Goal: Book appointment/travel/reservation

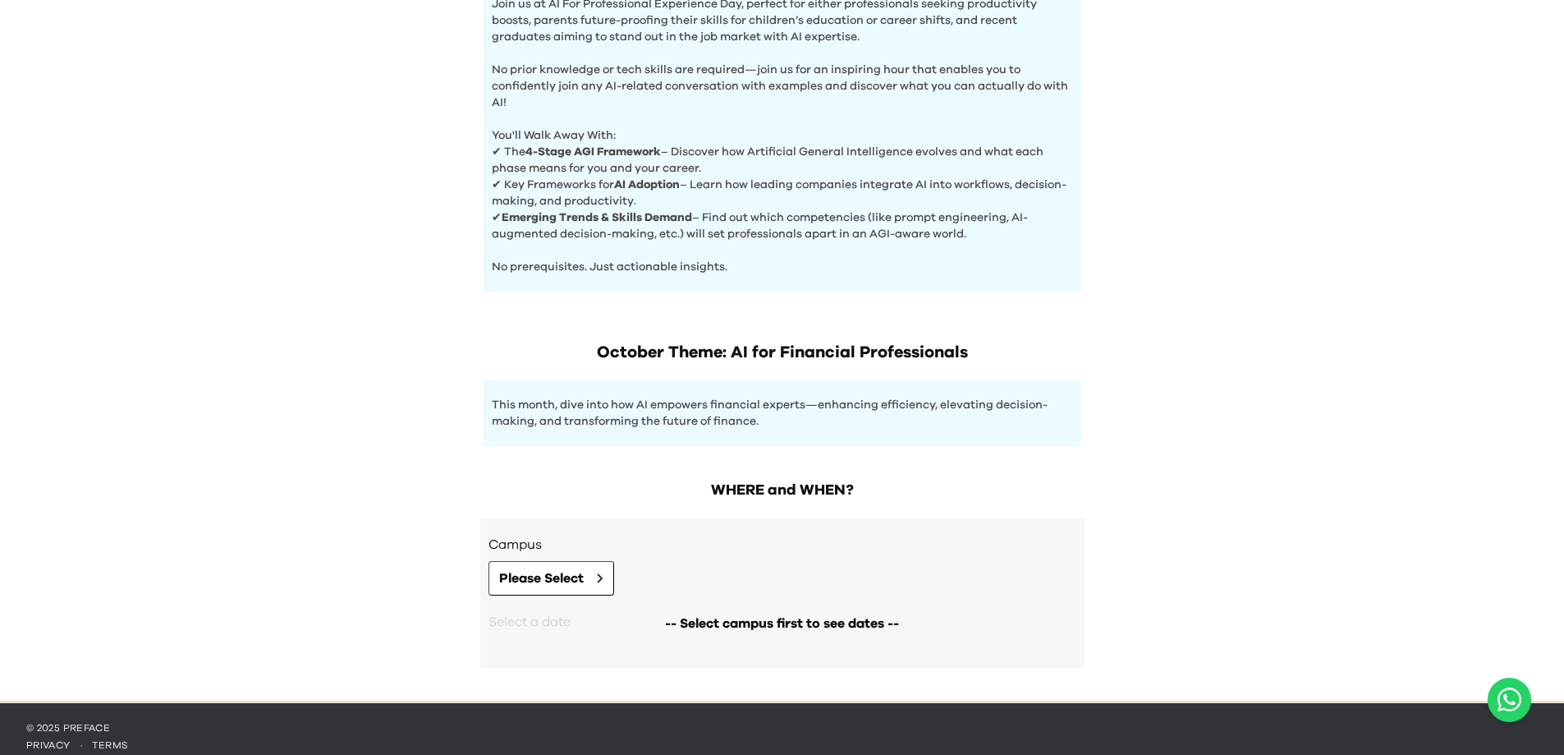
scroll to position [605, 0]
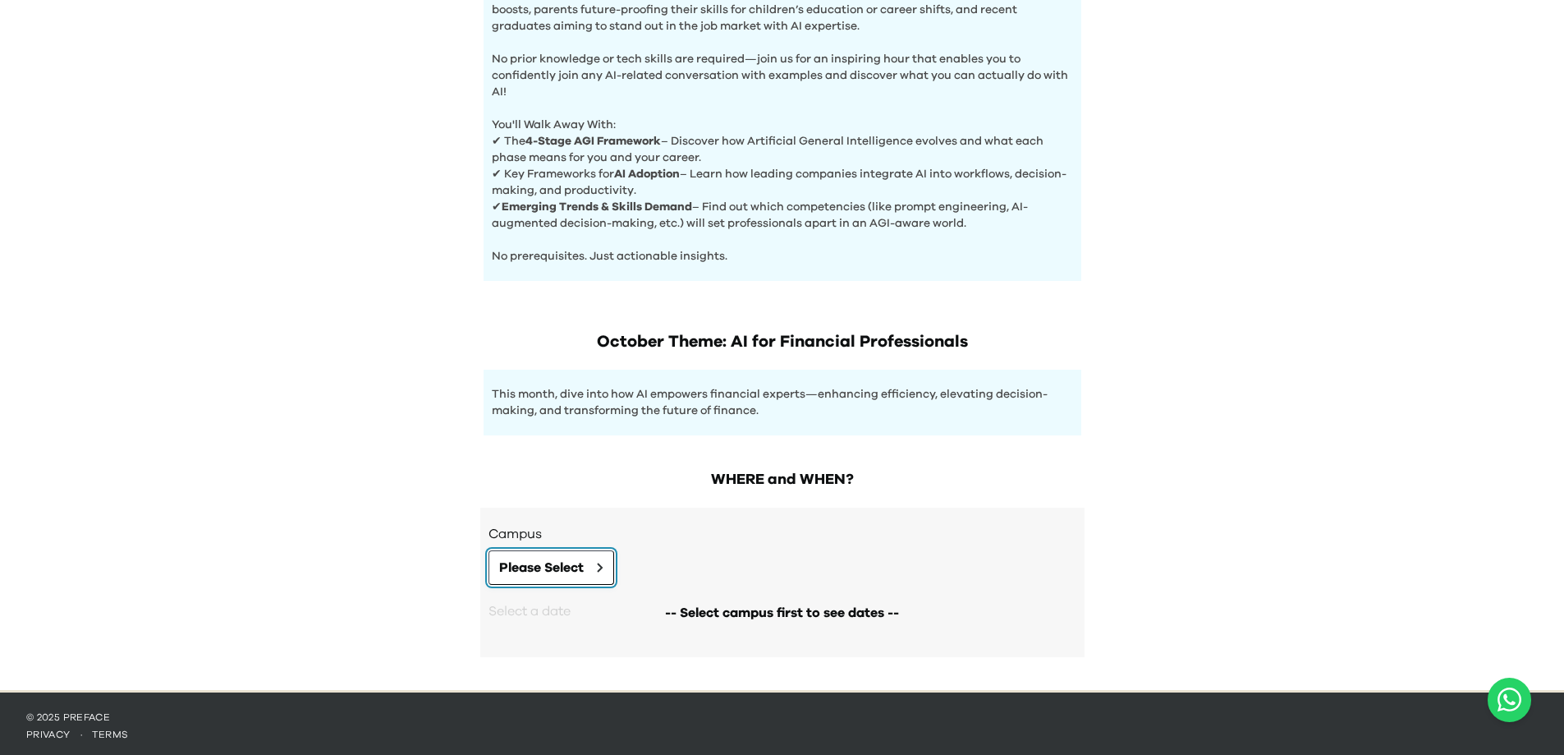
click at [593, 557] on button "Please Select" at bounding box center [552, 567] width 126 height 34
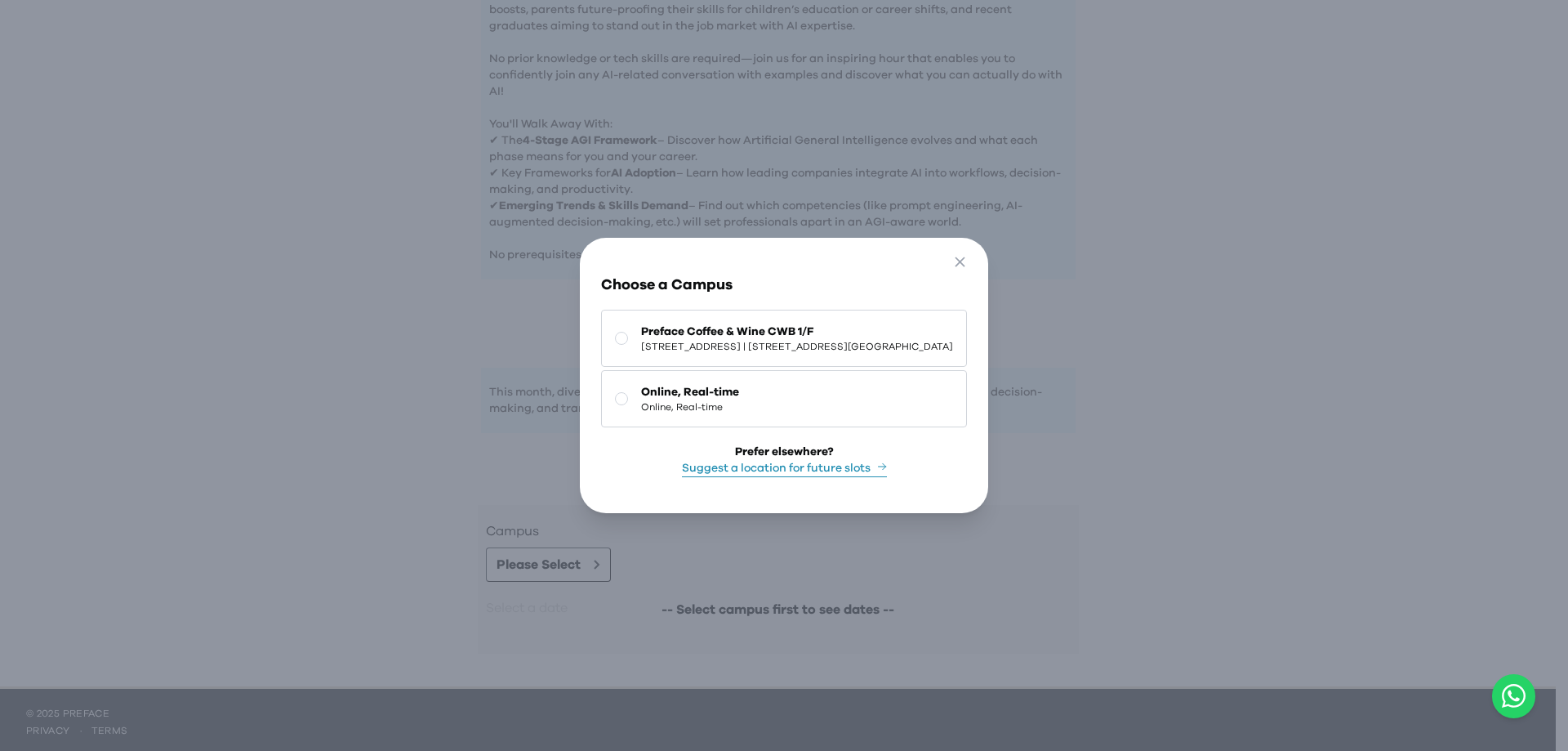
click at [580, 400] on div "Go Back Close Choose a Campus Preface Coffee & Wine CWB [STREET_ADDRESS] | [STR…" at bounding box center [784, 375] width 409 height 276
click at [491, 404] on div "Go Back Close Choose a Campus Preface Coffee & Wine CWB [STREET_ADDRESS] | [STR…" at bounding box center [784, 375] width 1568 height 751
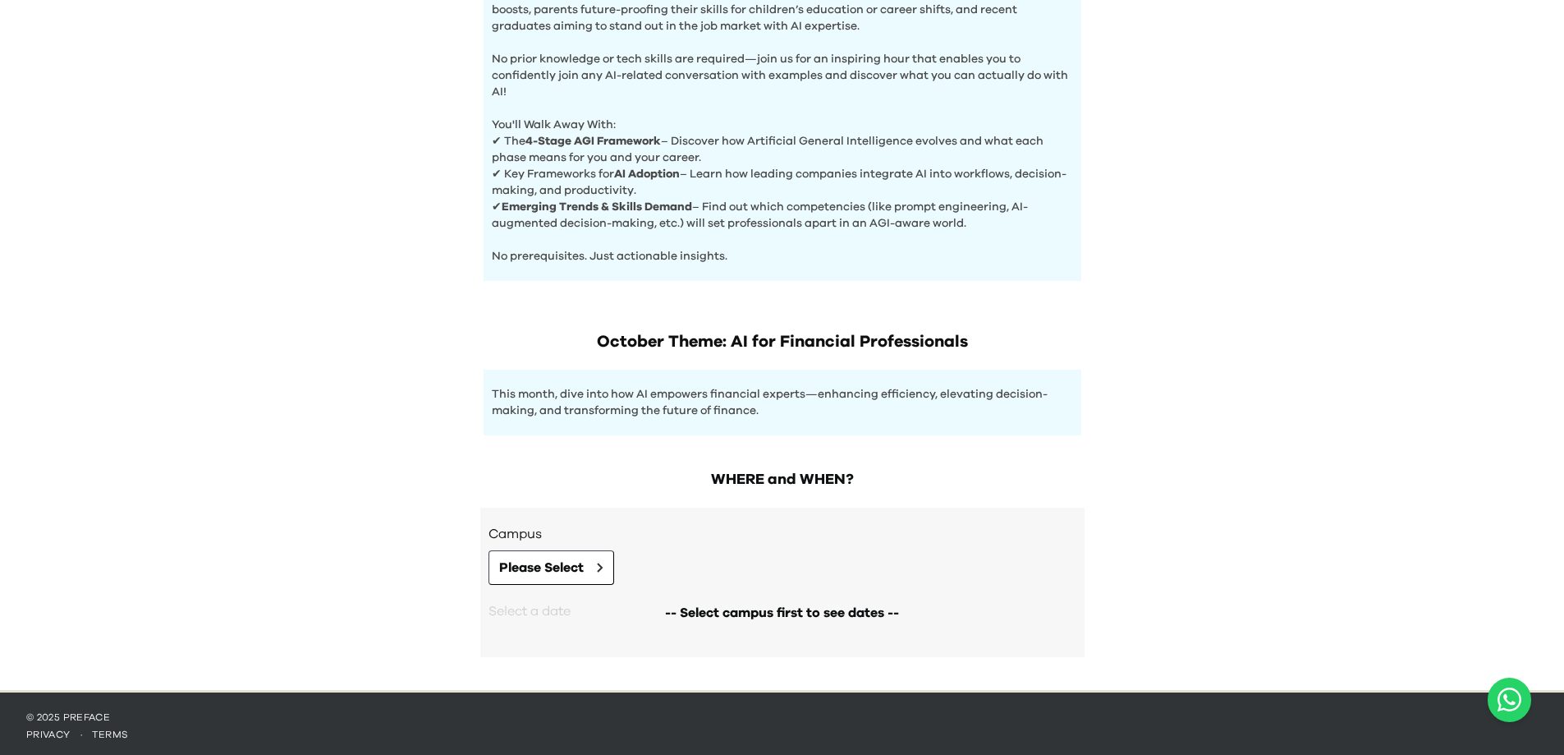
click at [820, 596] on div "-- Select campus first to see dates --" at bounding box center [782, 612] width 254 height 33
click at [537, 577] on button "Please Select" at bounding box center [552, 567] width 126 height 34
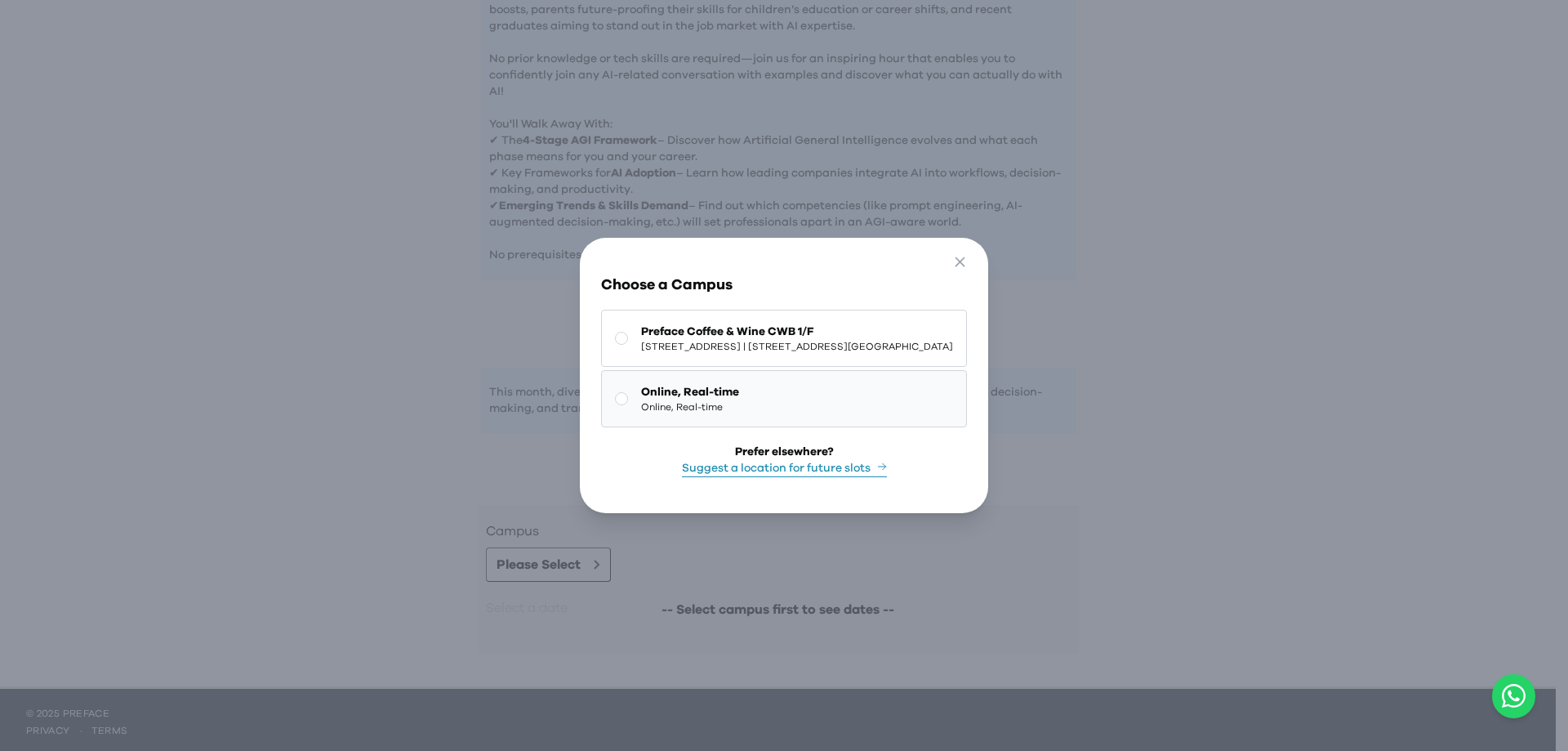
click at [641, 386] on span "Online, Real-time" at bounding box center [690, 392] width 98 height 16
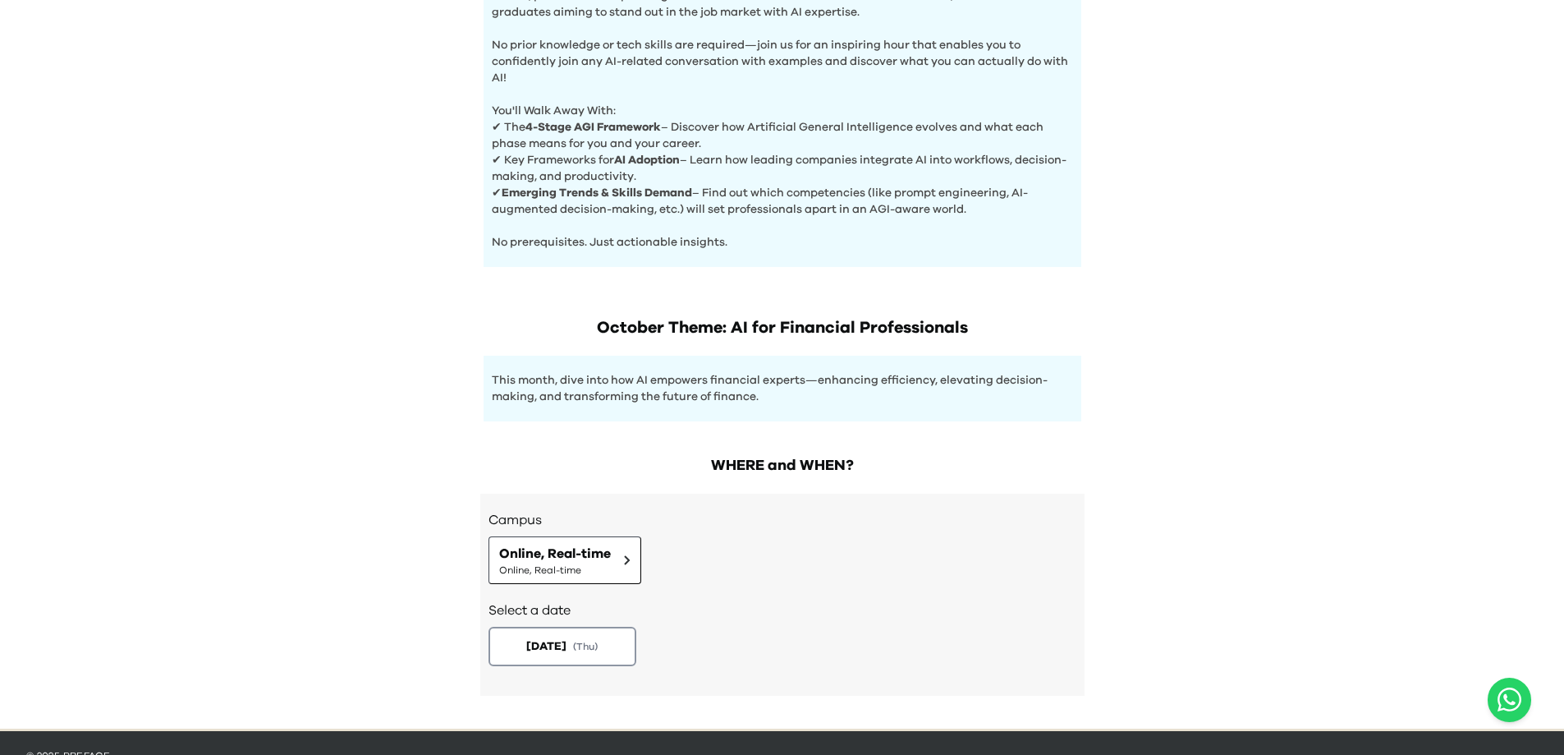
scroll to position [658, 0]
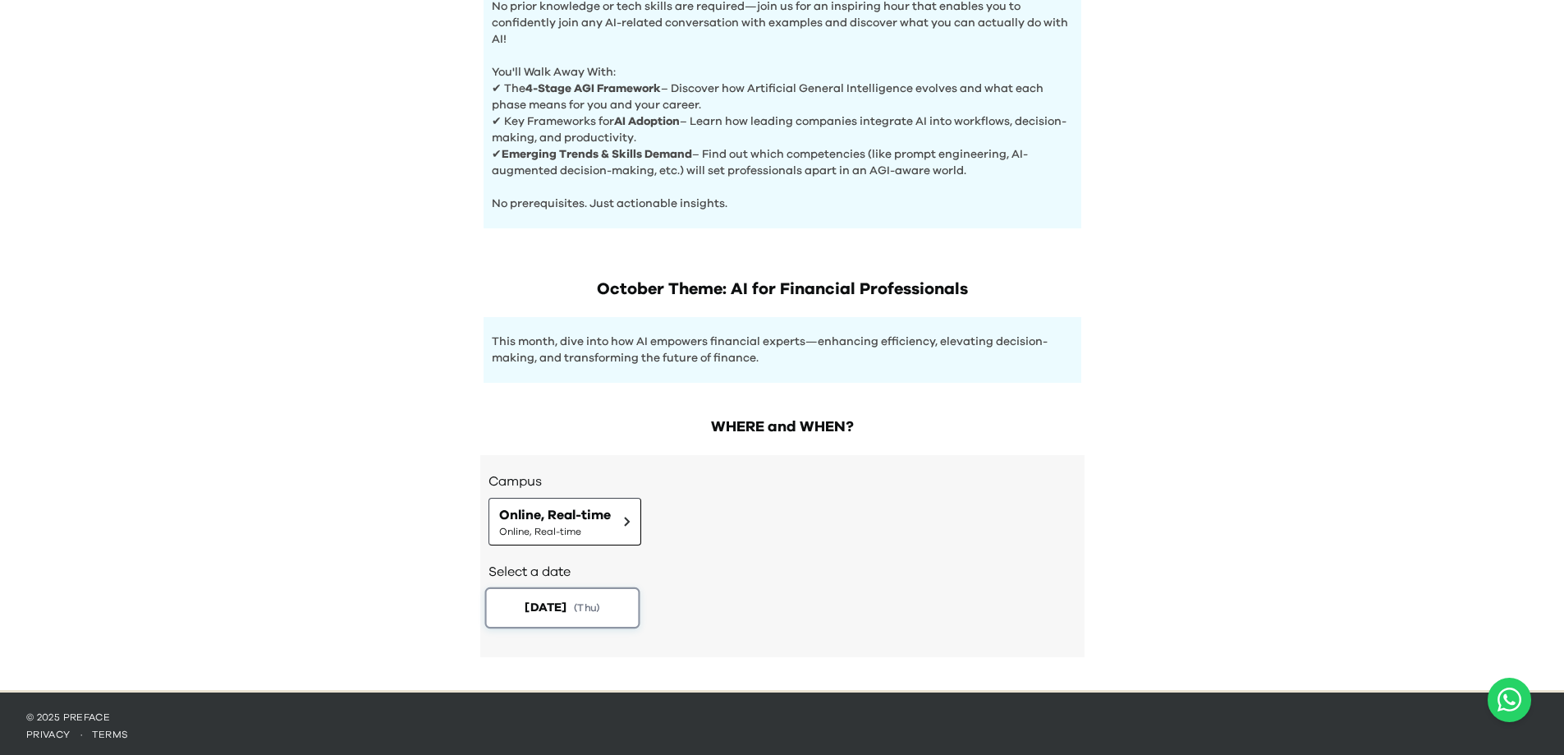
click at [555, 599] on span "[DATE]" at bounding box center [546, 607] width 42 height 17
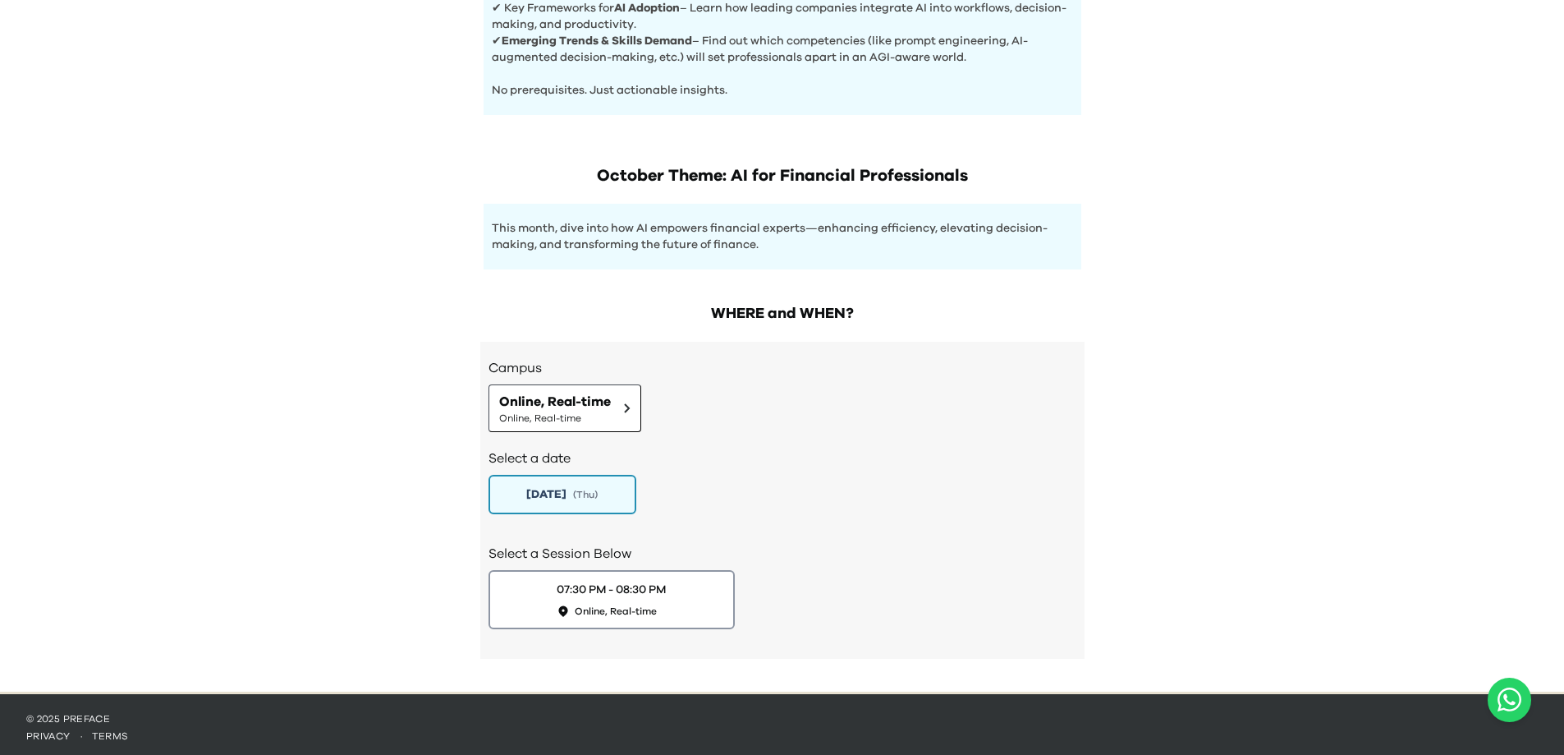
scroll to position [773, 0]
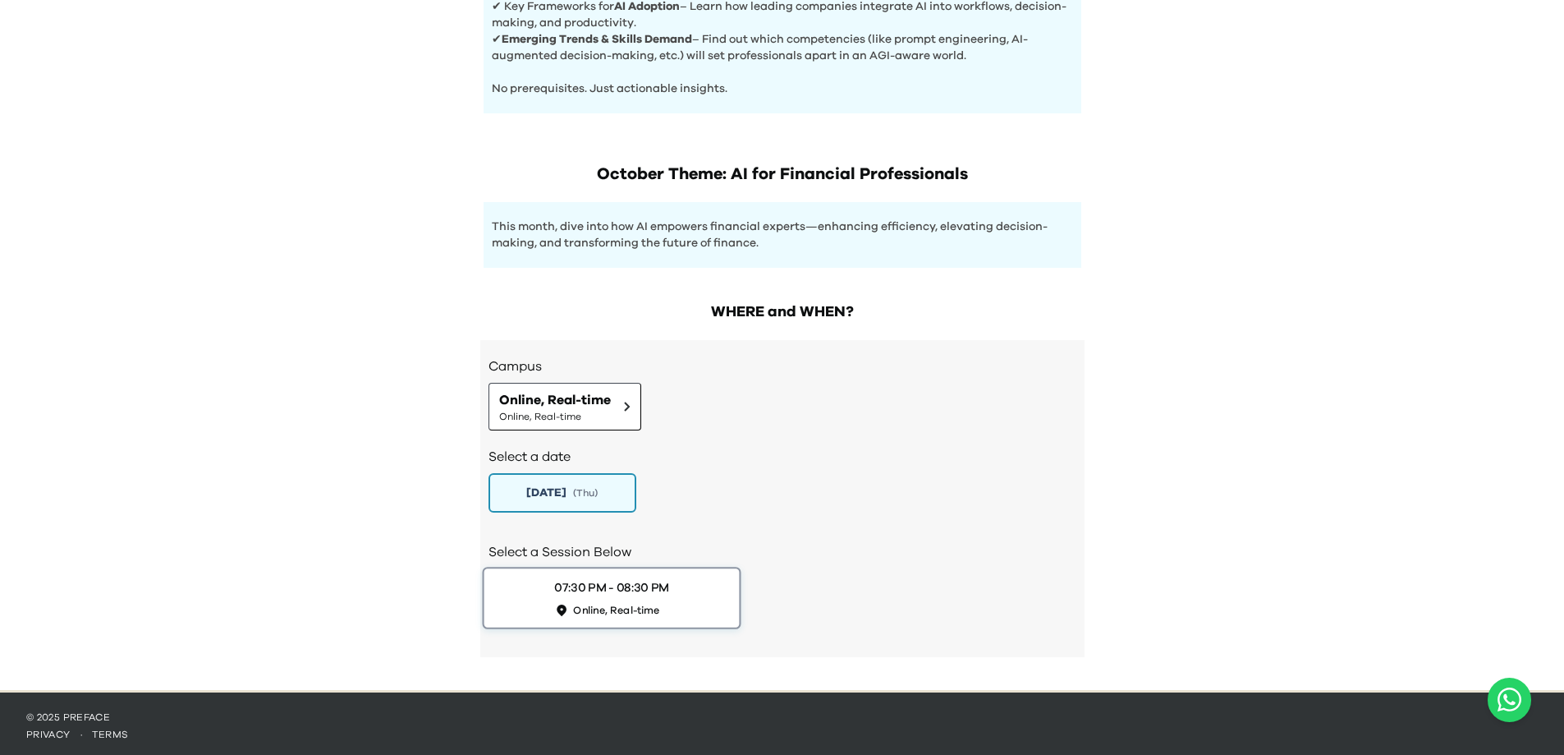
click at [646, 592] on div "07:30 PM - 08:30 PM Online, Real-time" at bounding box center [611, 598] width 115 height 38
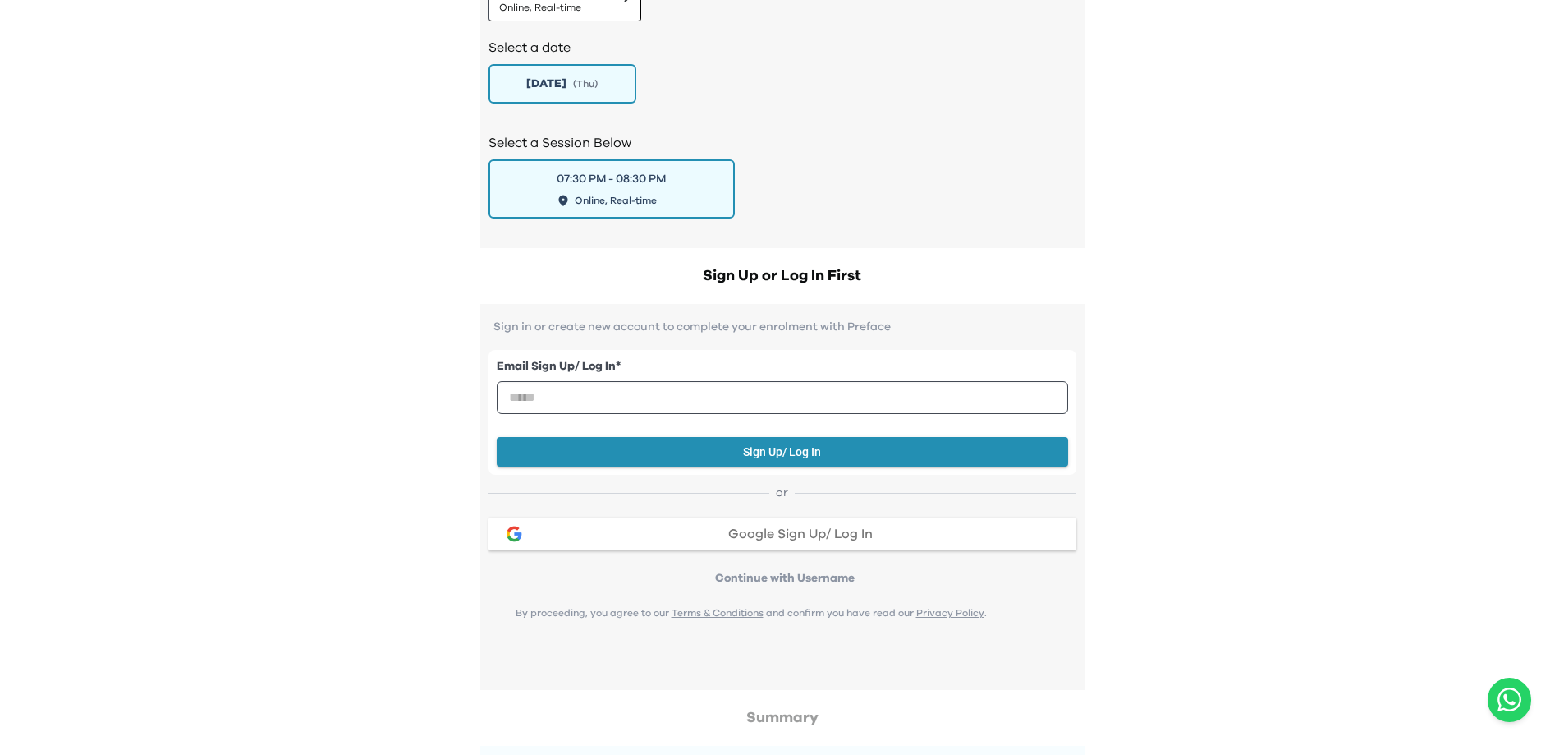
scroll to position [1183, 0]
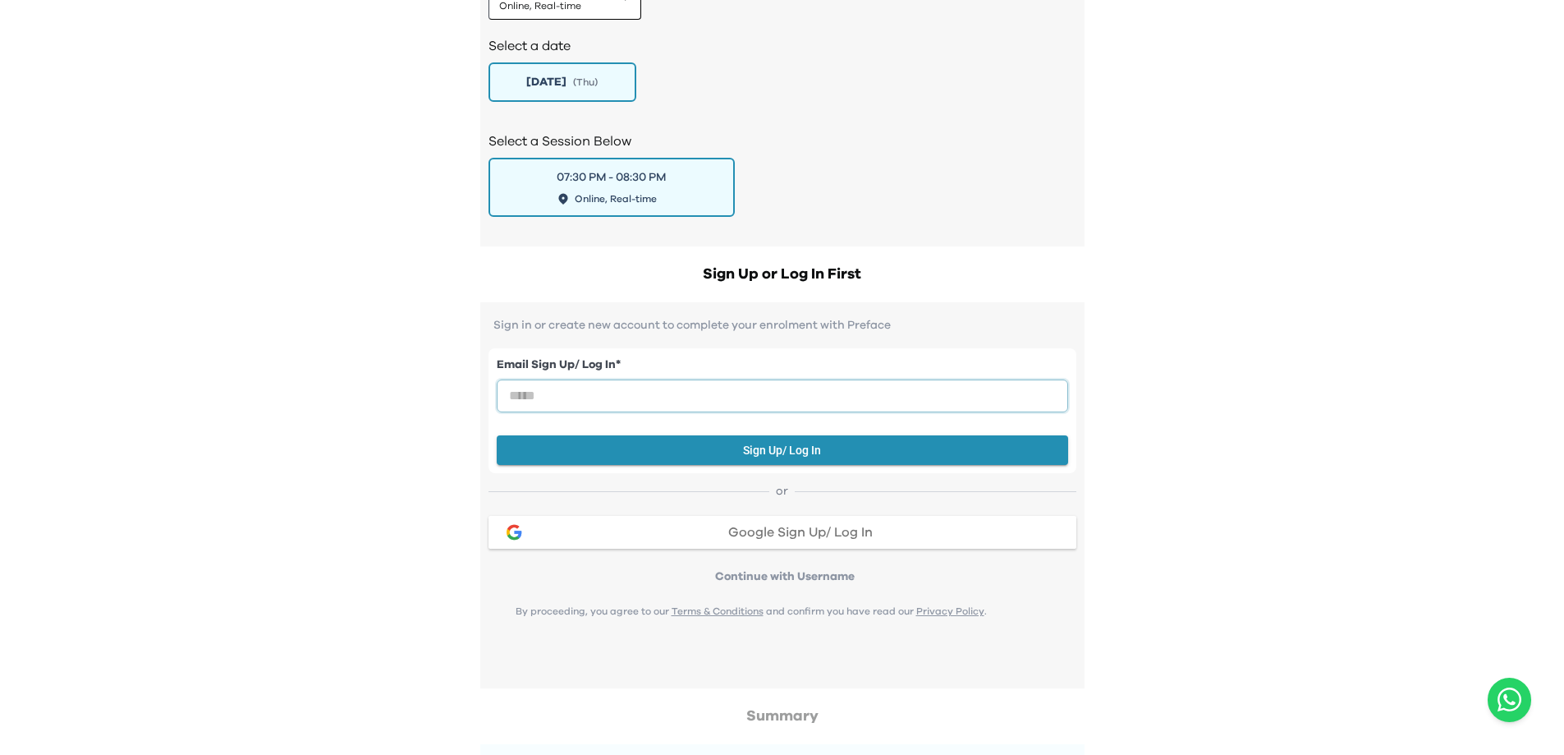
click at [640, 387] on input "email" at bounding box center [783, 395] width 572 height 33
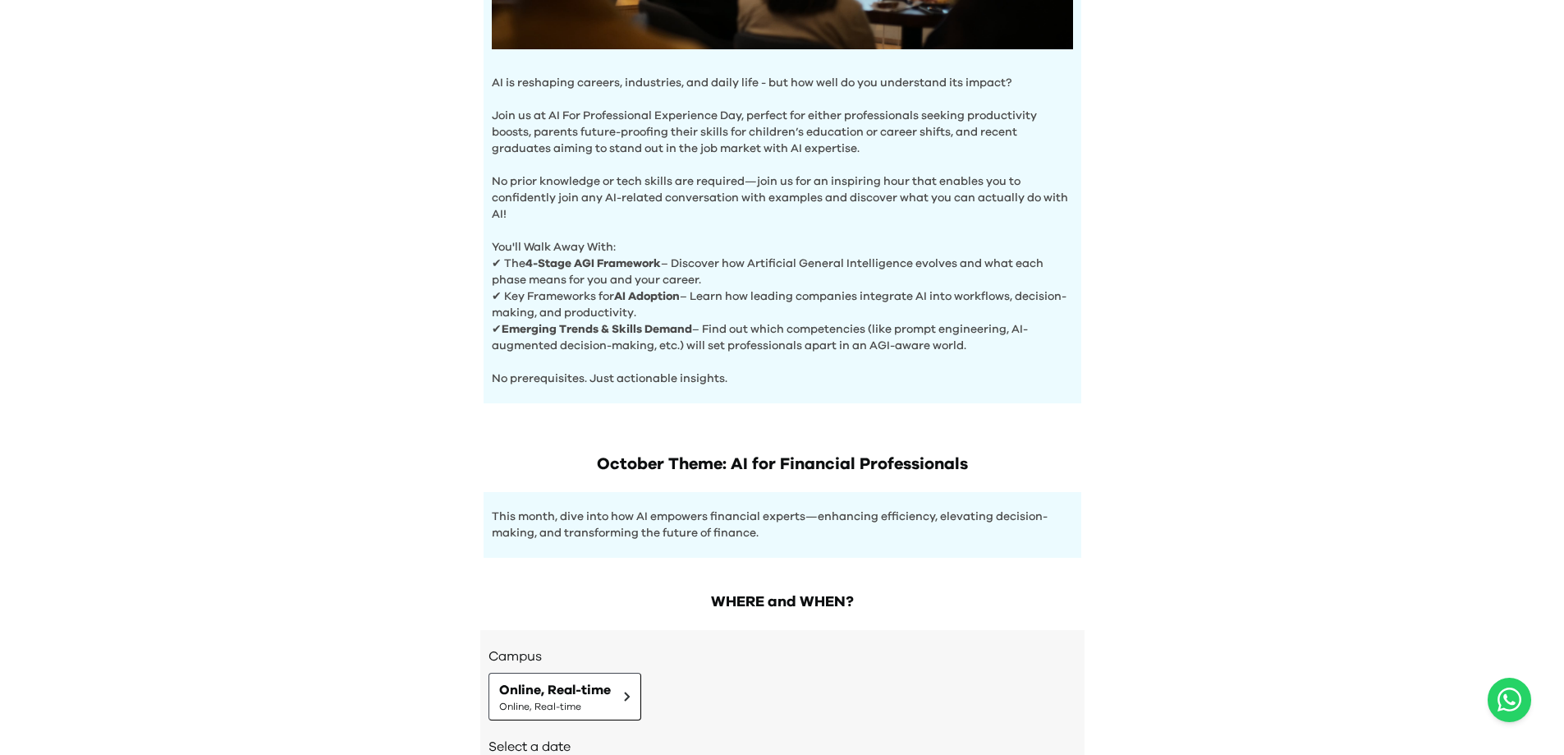
scroll to position [493, 0]
